Goal: Task Accomplishment & Management: Complete application form

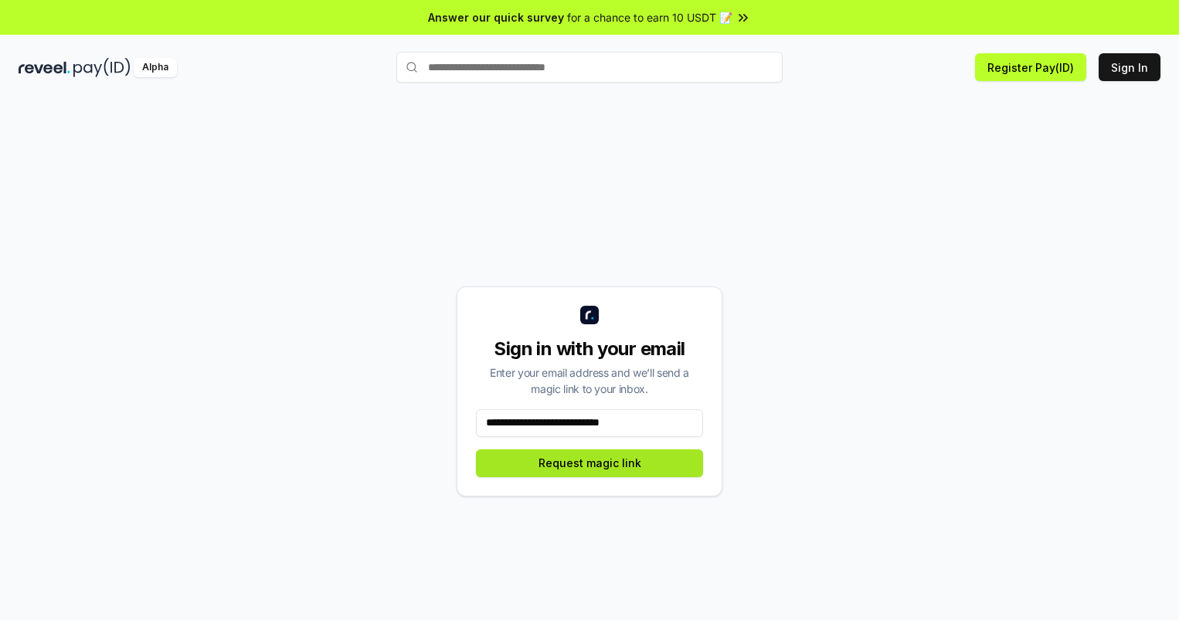
type input "**********"
click at [590, 463] on button "Request magic link" at bounding box center [589, 464] width 227 height 28
